Goal: Check status

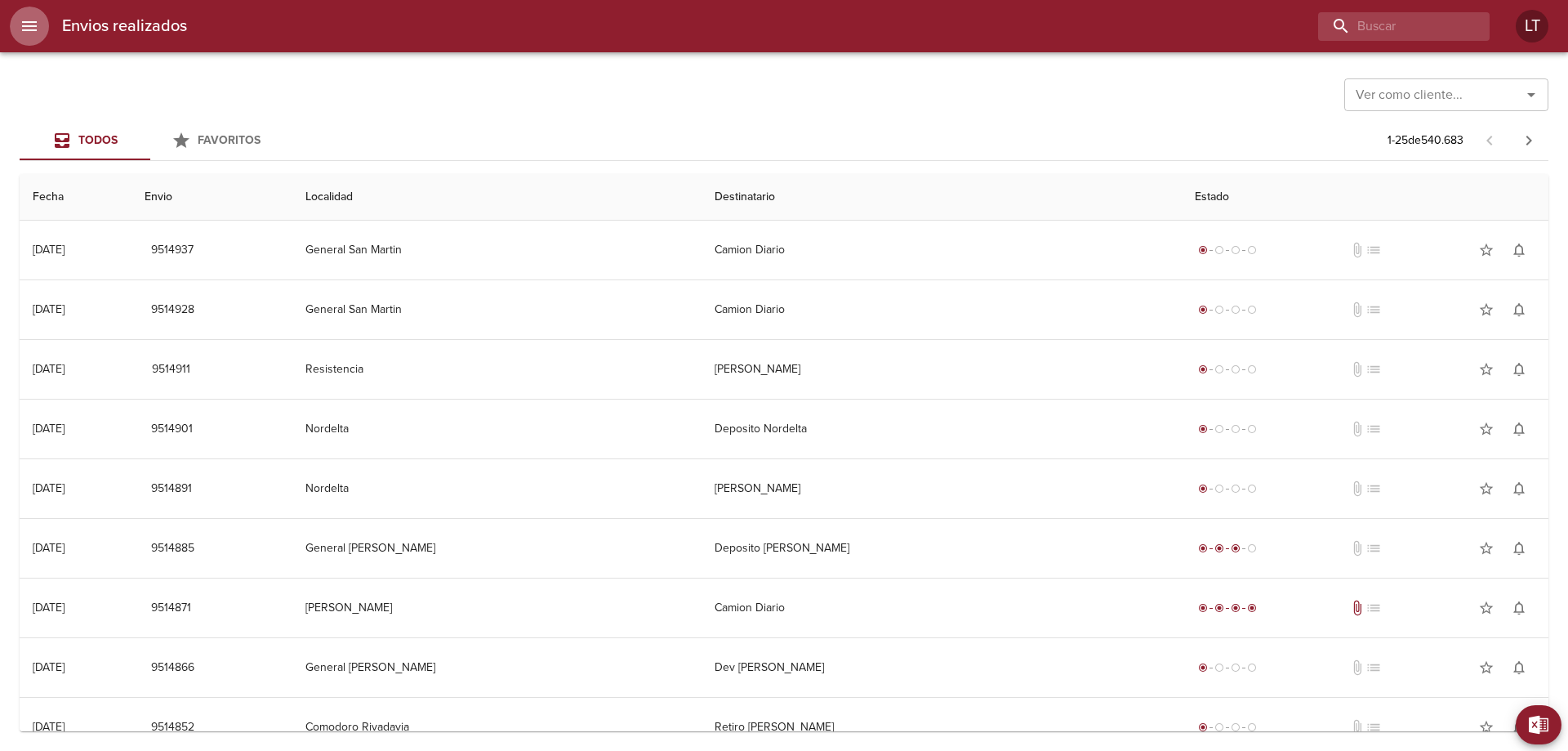
click at [26, 23] on icon "menu" at bounding box center [30, 26] width 20 height 20
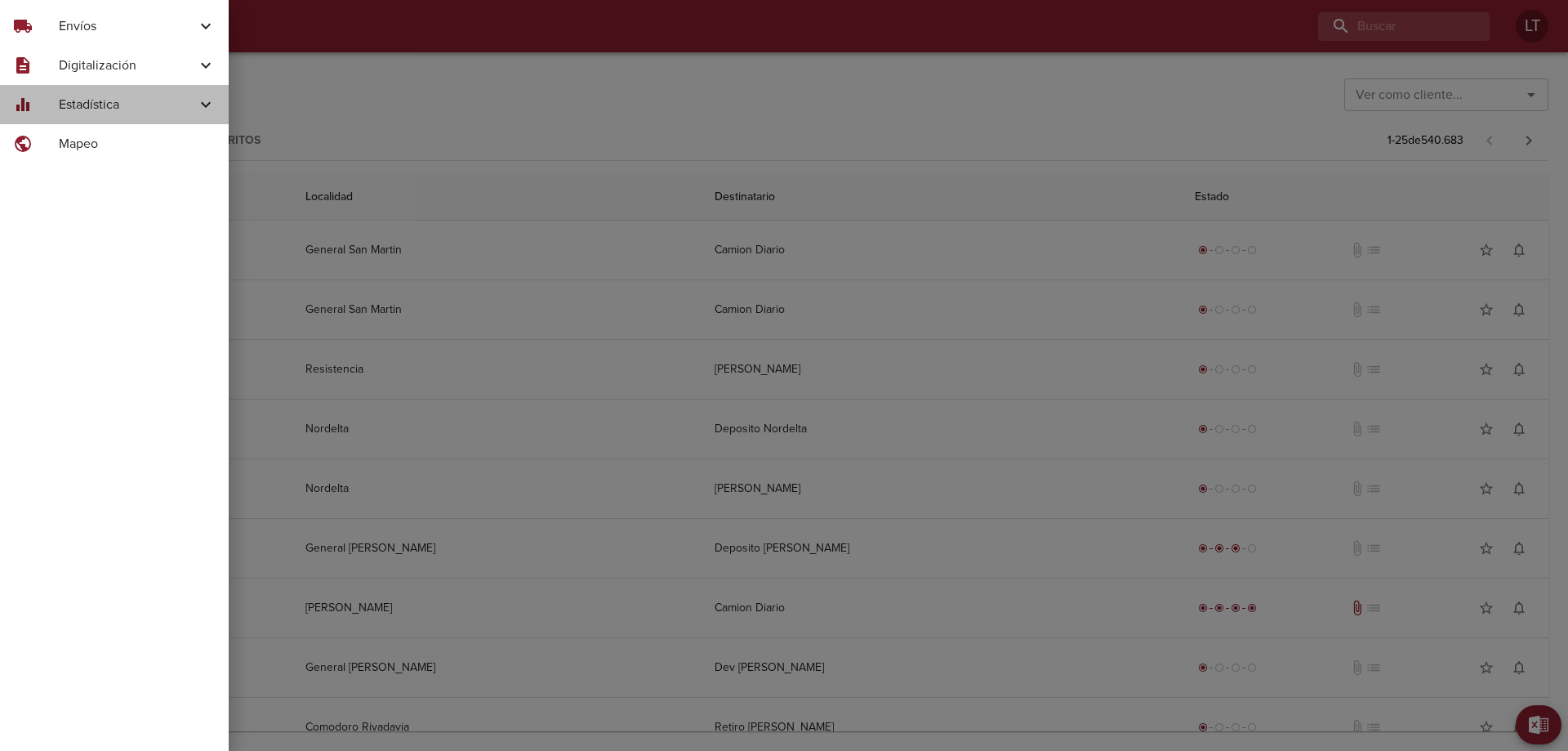
click at [70, 108] on span "Estadística" at bounding box center [127, 105] width 137 height 20
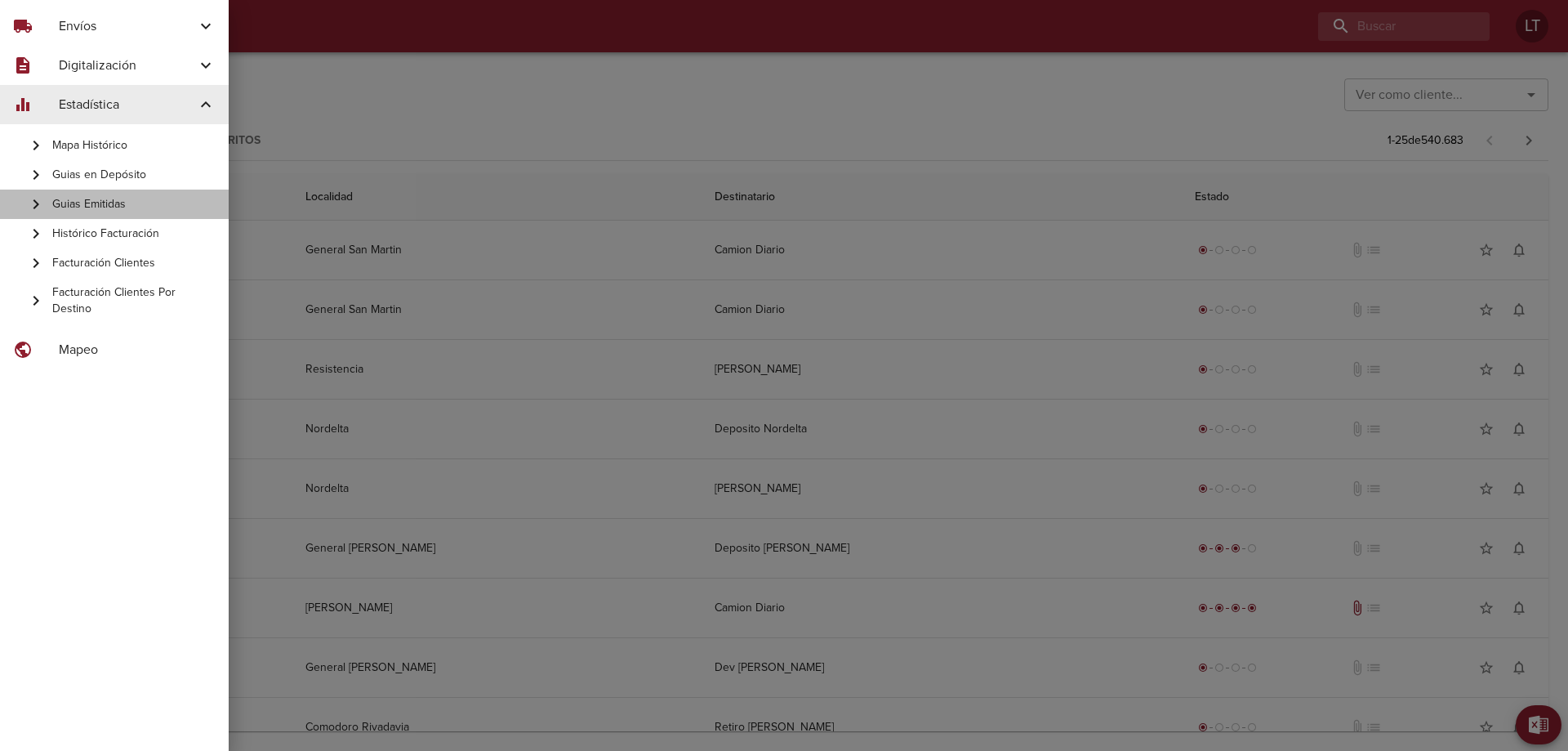
click at [107, 215] on div "Guias Emitidas" at bounding box center [114, 204] width 228 height 30
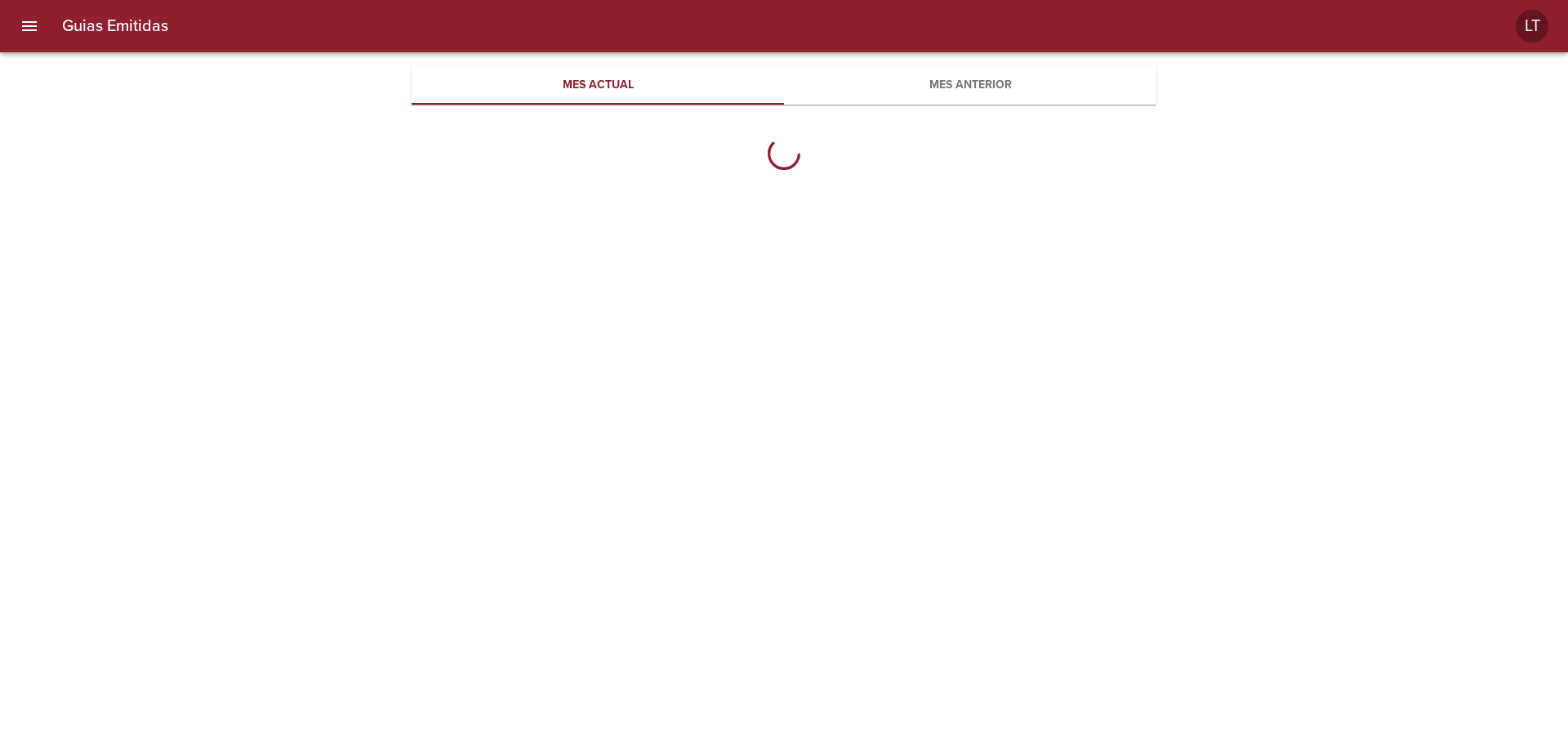
scroll to position [531, 745]
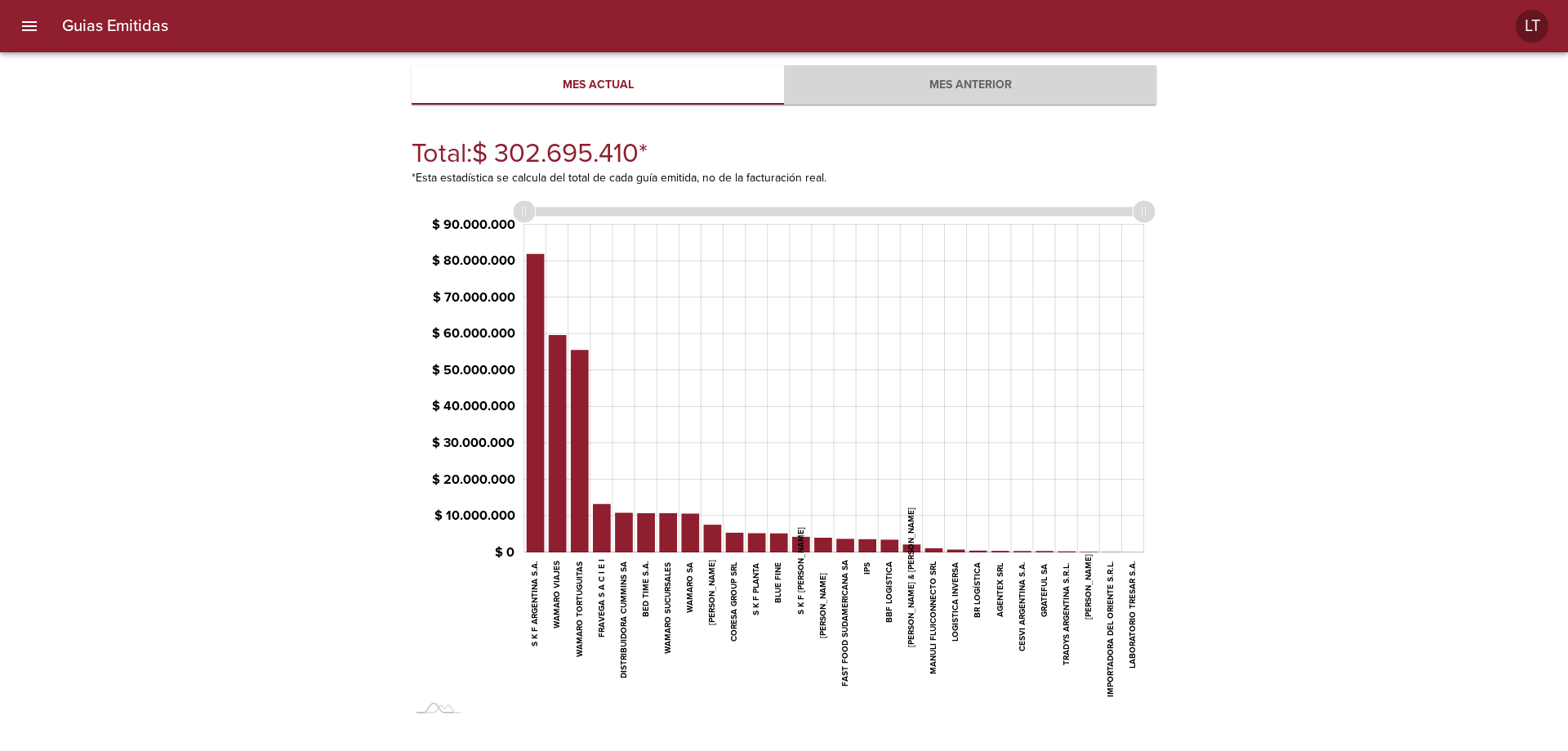
click at [937, 94] on span "Mes anterior" at bounding box center [970, 85] width 353 height 21
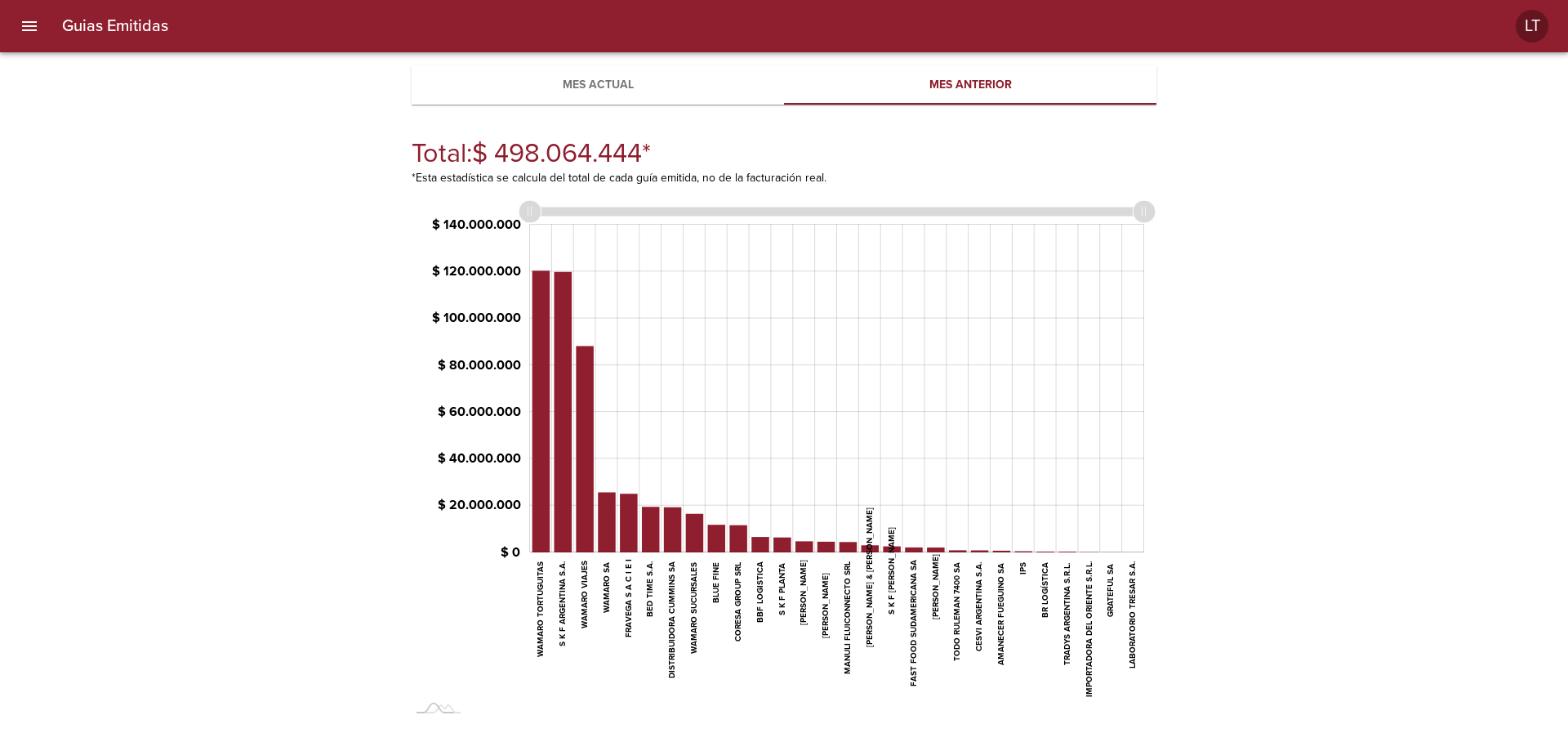
click at [678, 100] on button "Mes actual" at bounding box center [598, 84] width 373 height 39
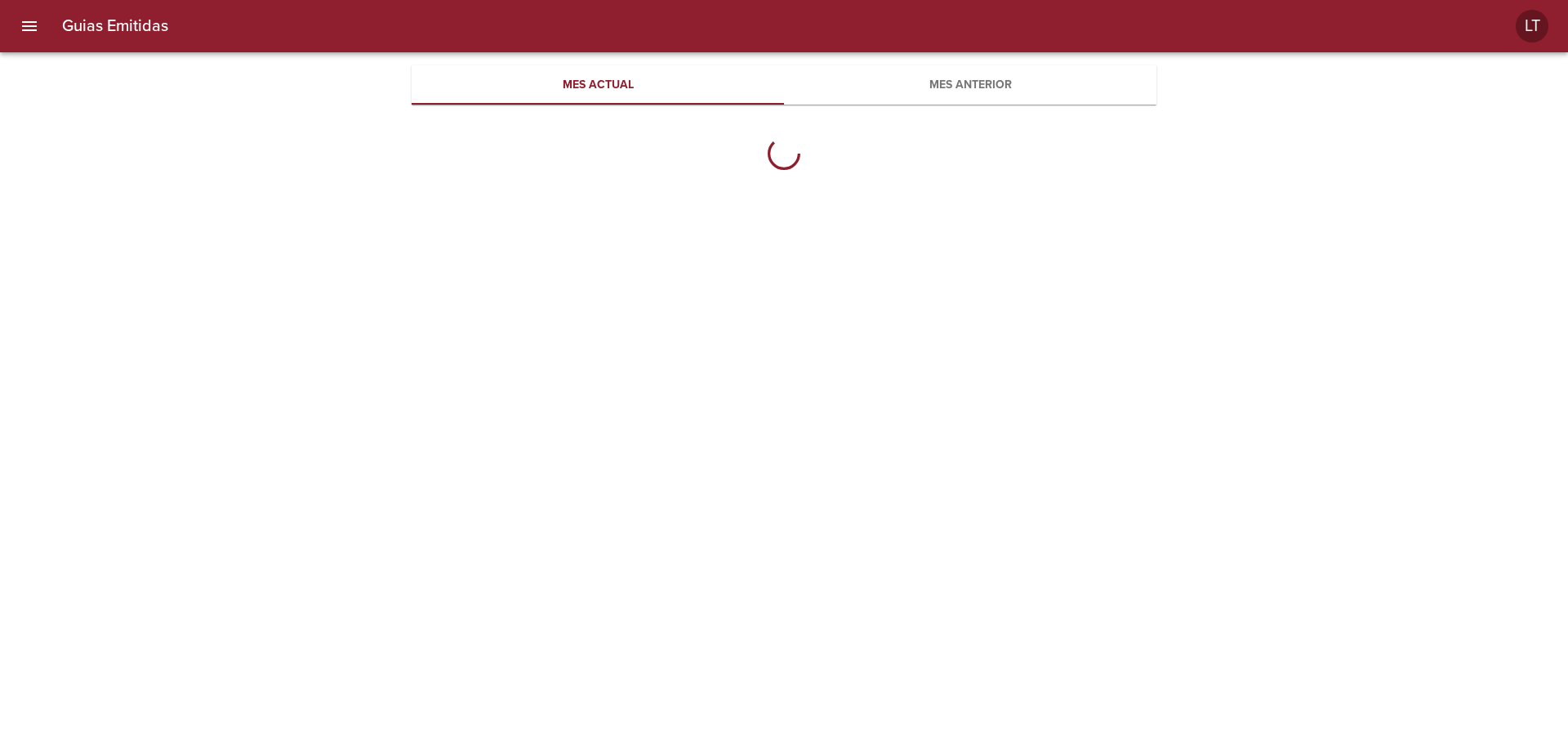
scroll to position [531, 745]
